Goal: Task Accomplishment & Management: Use online tool/utility

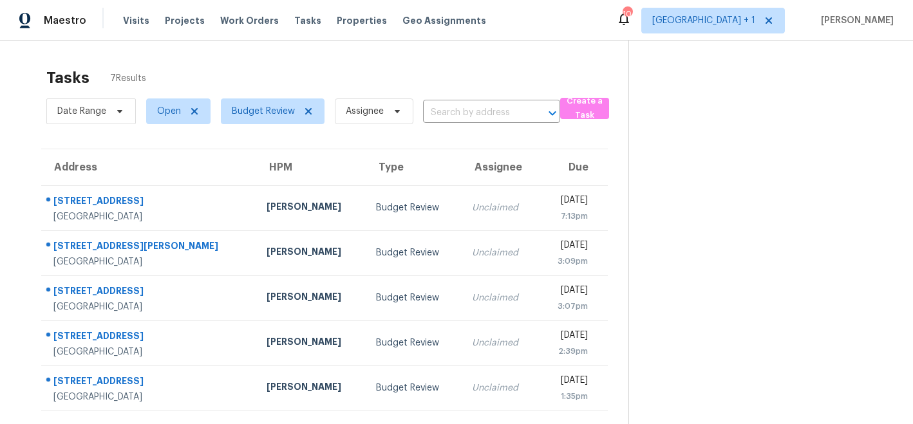
scroll to position [41, 0]
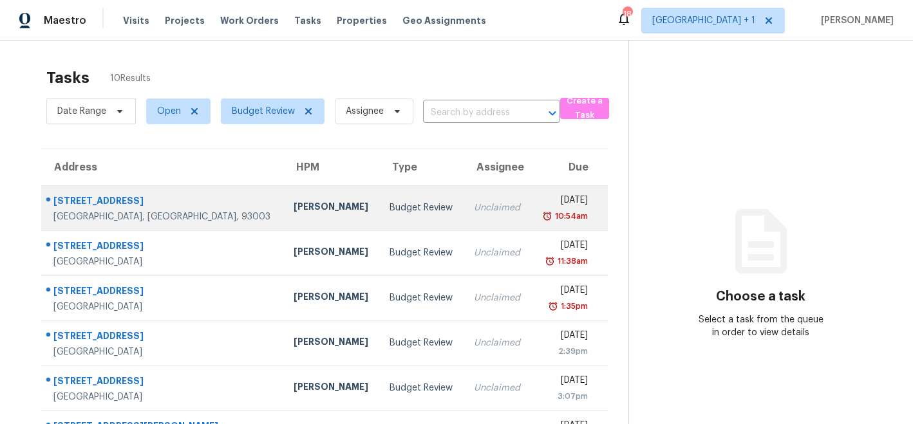
click at [294, 209] on div "[PERSON_NAME]" at bounding box center [331, 208] width 75 height 16
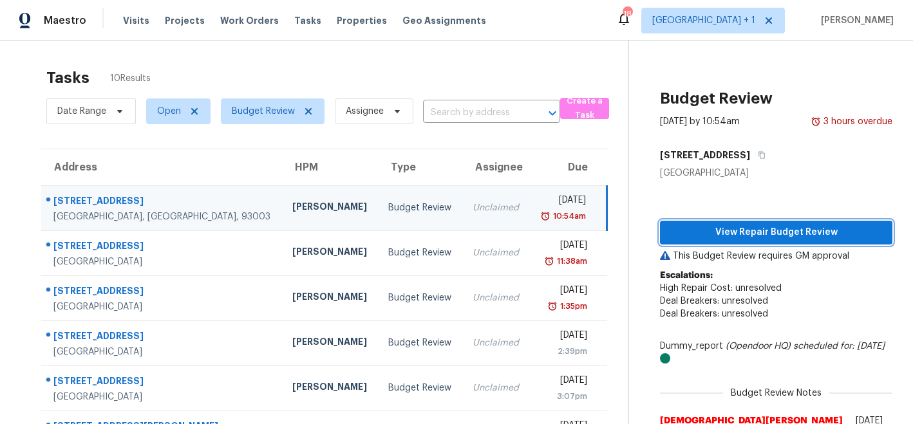
click at [705, 231] on span "View Repair Budget Review" at bounding box center [776, 233] width 212 height 16
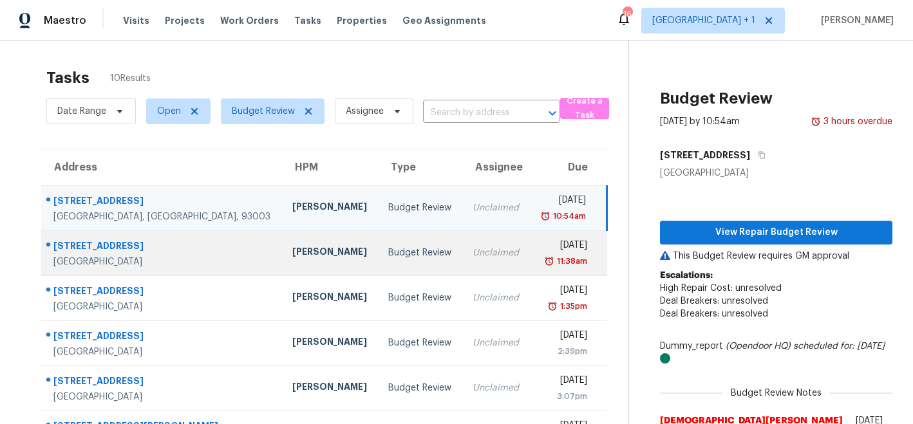
click at [292, 254] on div "[PERSON_NAME]" at bounding box center [329, 253] width 75 height 16
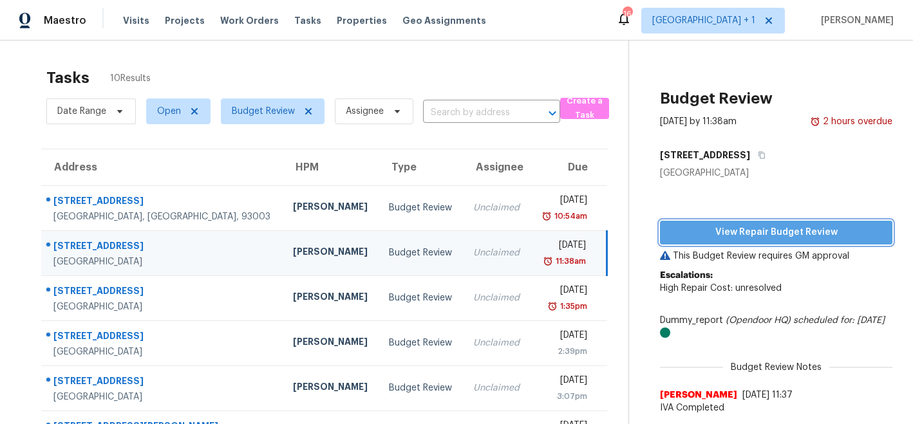
click at [728, 236] on span "View Repair Budget Review" at bounding box center [776, 233] width 212 height 16
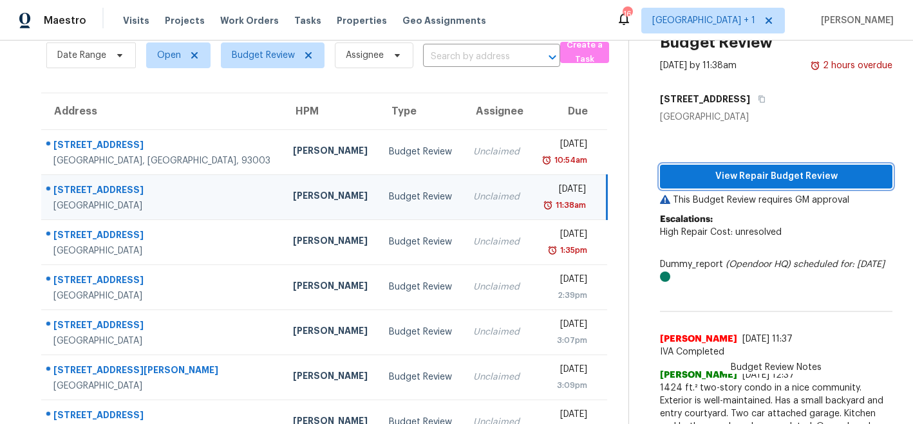
scroll to position [59, 0]
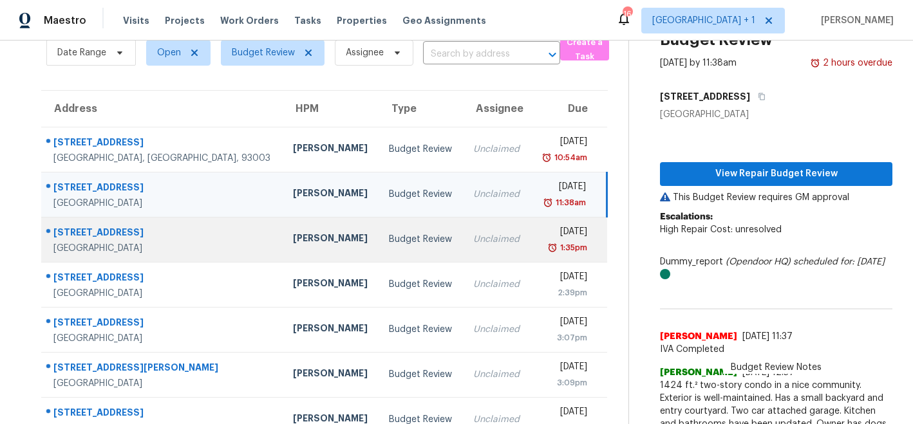
click at [293, 236] on div "[PERSON_NAME]" at bounding box center [330, 240] width 75 height 16
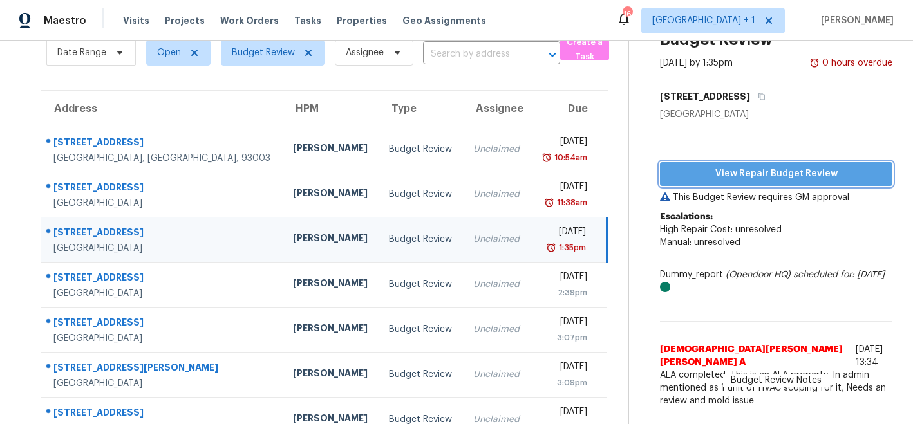
click at [736, 175] on span "View Repair Budget Review" at bounding box center [776, 174] width 212 height 16
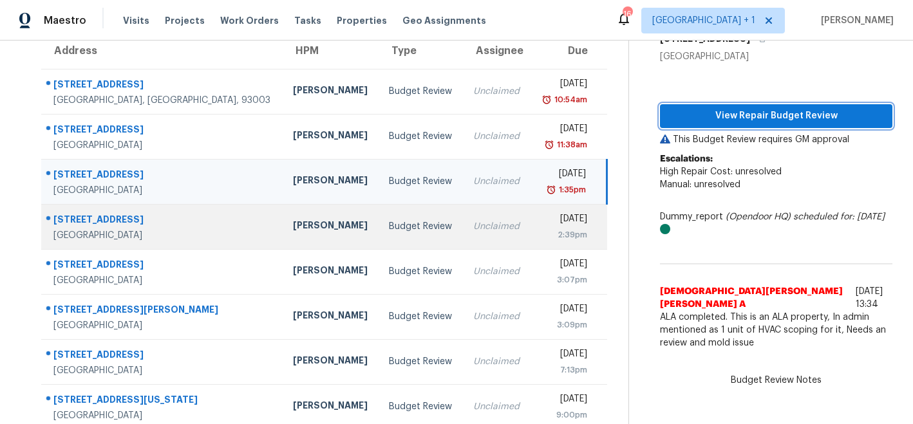
scroll to position [118, 0]
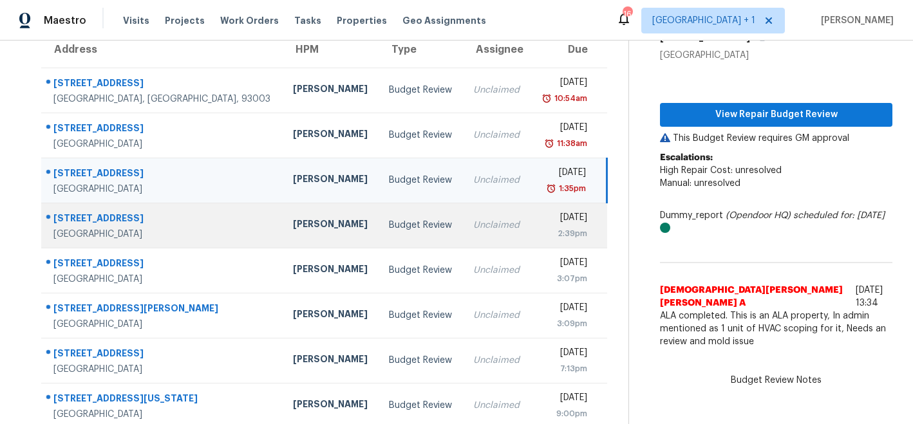
click at [293, 227] on div "[PERSON_NAME]" at bounding box center [330, 226] width 75 height 16
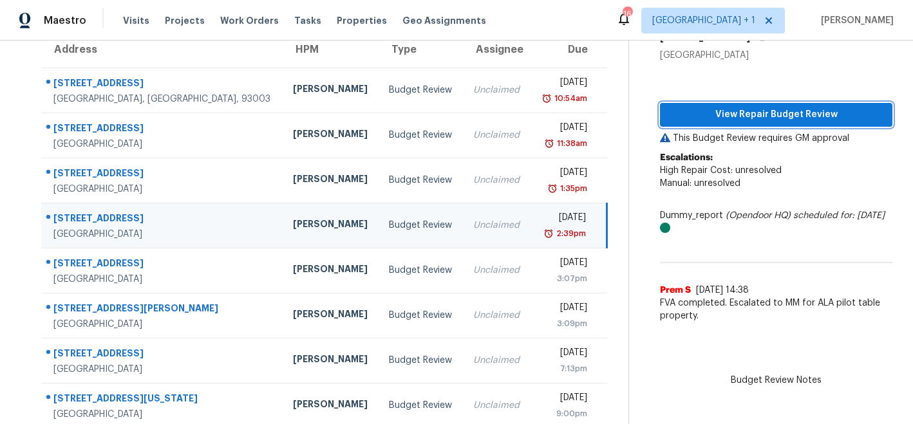
click at [741, 115] on span "View Repair Budget Review" at bounding box center [776, 115] width 212 height 16
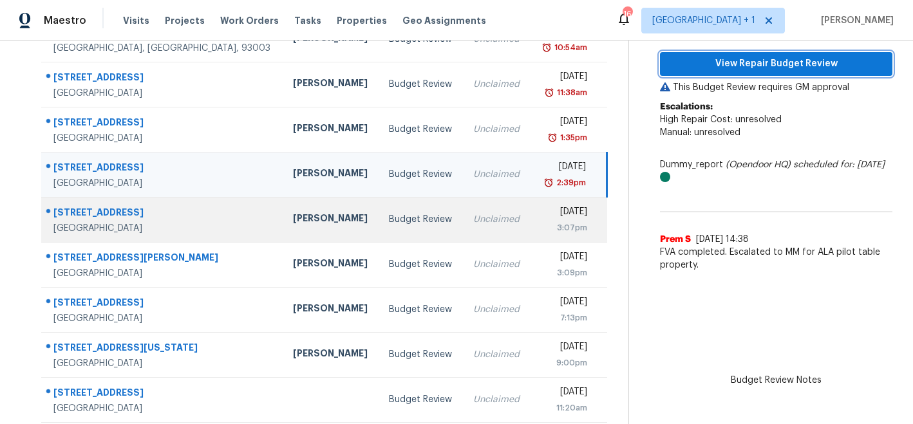
scroll to position [173, 0]
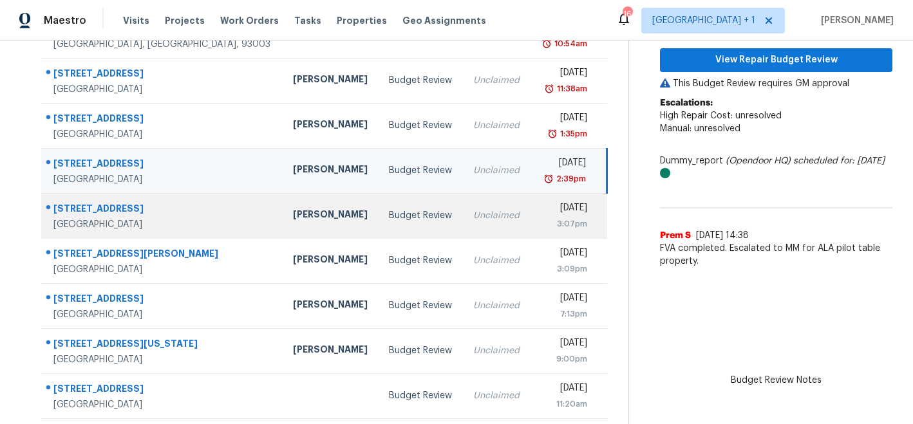
click at [293, 218] on div "[PERSON_NAME]" at bounding box center [330, 216] width 75 height 16
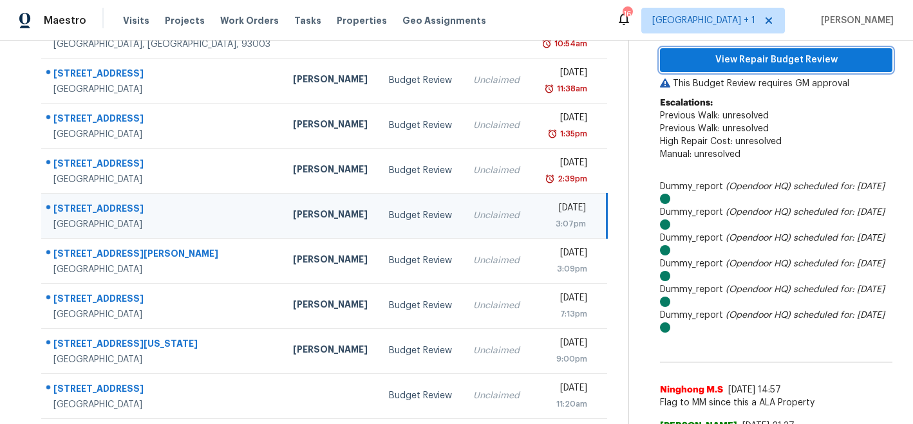
click at [732, 62] on span "View Repair Budget Review" at bounding box center [776, 60] width 212 height 16
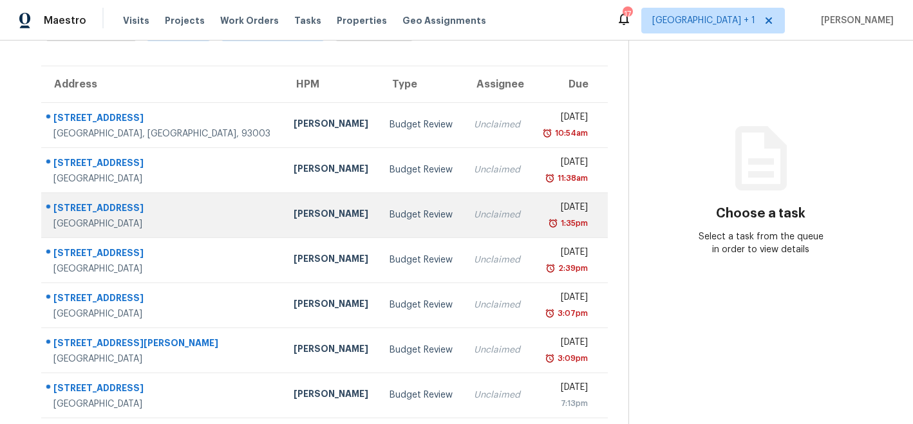
scroll to position [84, 0]
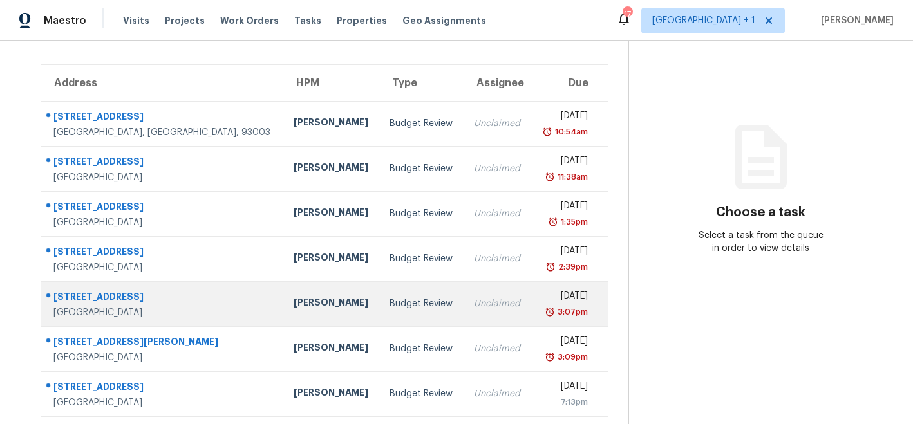
click at [294, 299] on div "[PERSON_NAME]" at bounding box center [331, 304] width 75 height 16
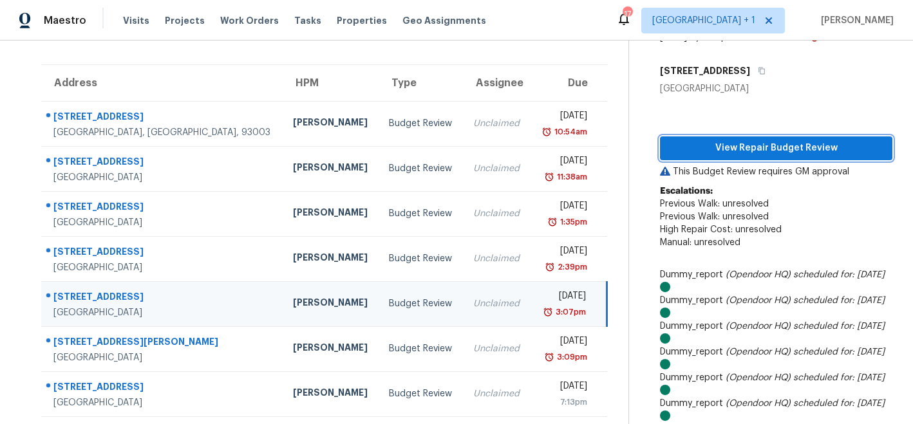
click at [698, 146] on span "View Repair Budget Review" at bounding box center [776, 148] width 212 height 16
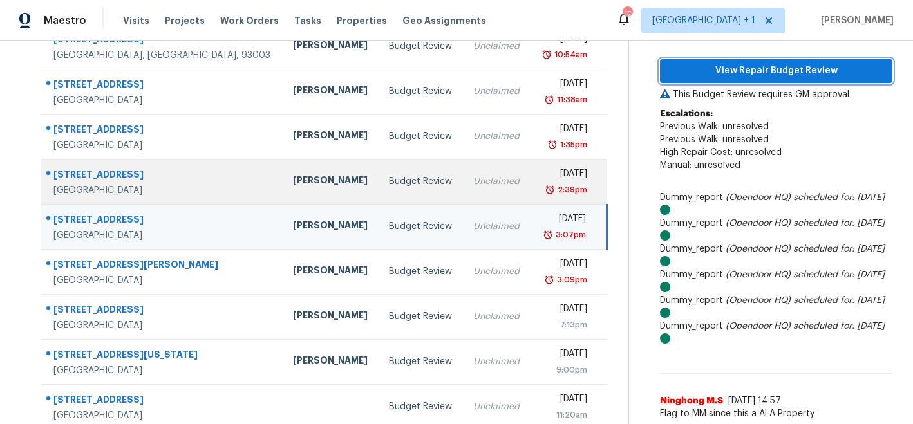
scroll to position [162, 0]
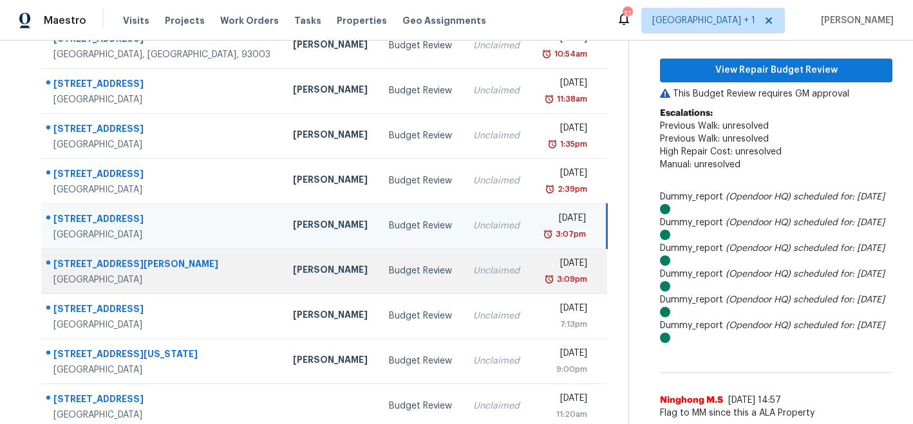
click at [293, 271] on div "[PERSON_NAME]" at bounding box center [330, 271] width 75 height 16
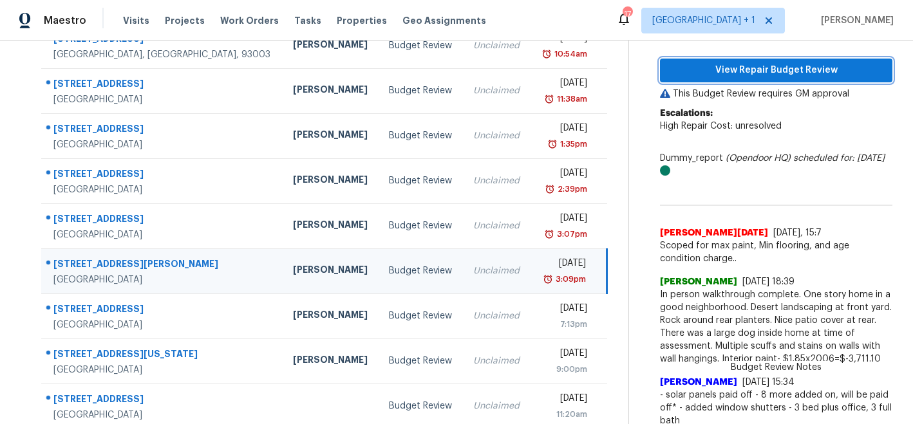
click at [714, 73] on span "View Repair Budget Review" at bounding box center [776, 70] width 212 height 16
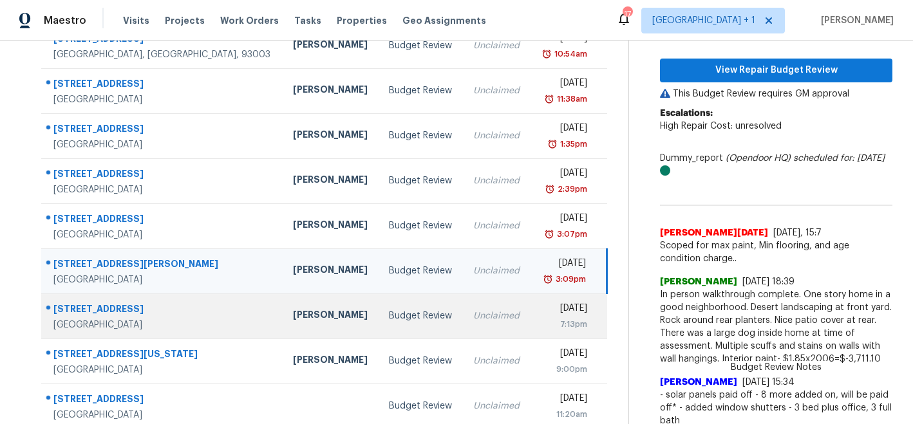
click at [293, 318] on div "[PERSON_NAME]" at bounding box center [330, 316] width 75 height 16
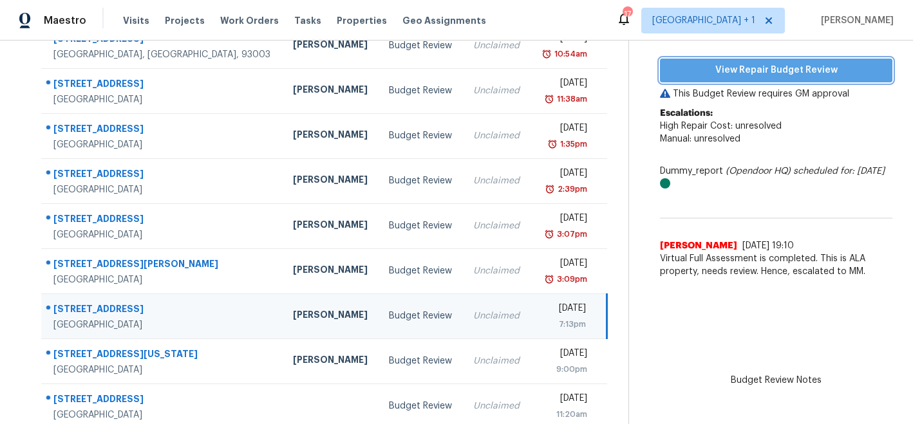
click at [739, 70] on span "View Repair Budget Review" at bounding box center [776, 70] width 212 height 16
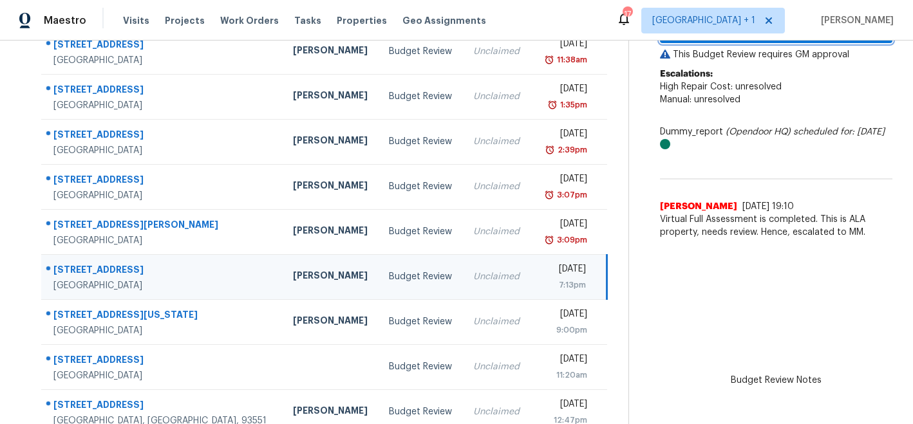
scroll to position [222, 0]
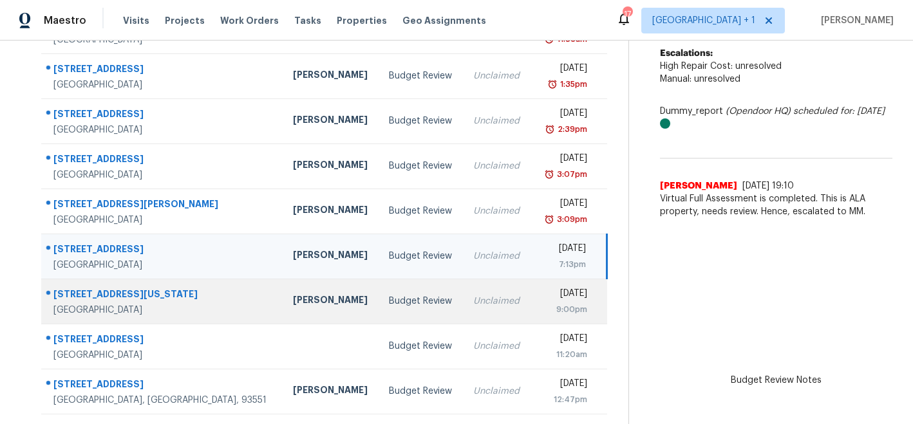
click at [293, 302] on div "[PERSON_NAME]" at bounding box center [330, 302] width 75 height 16
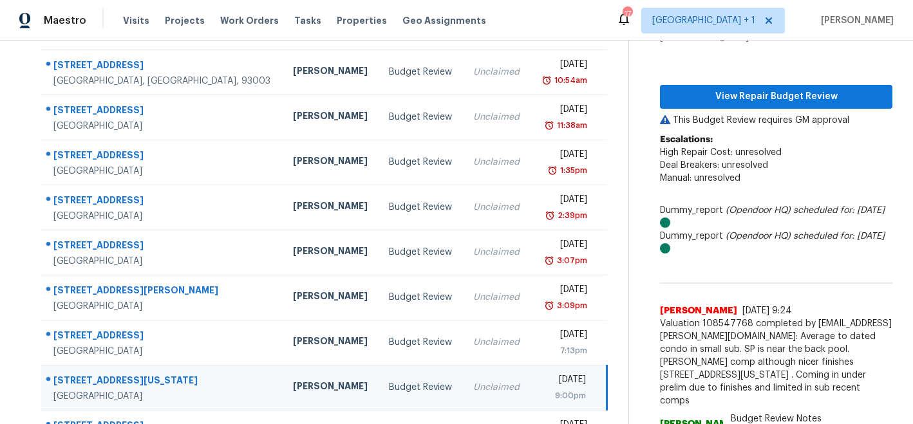
scroll to position [135, 0]
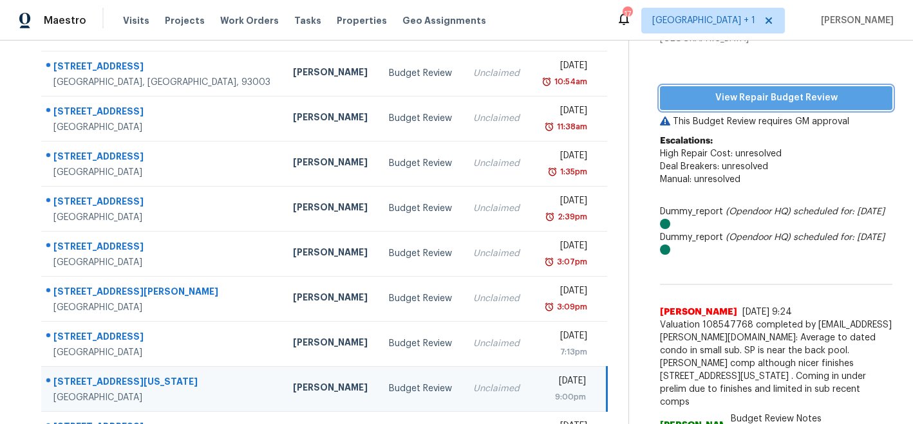
click at [729, 93] on span "View Repair Budget Review" at bounding box center [776, 98] width 212 height 16
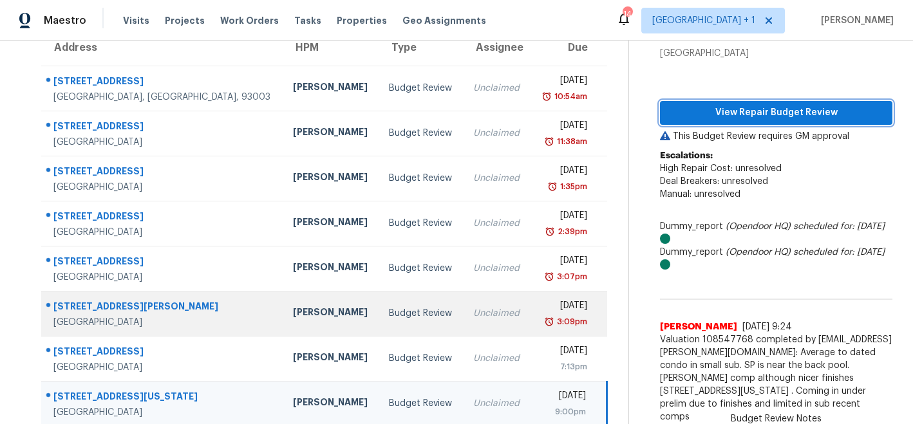
scroll to position [0, 0]
